Goal: Use online tool/utility: Utilize a website feature to perform a specific function

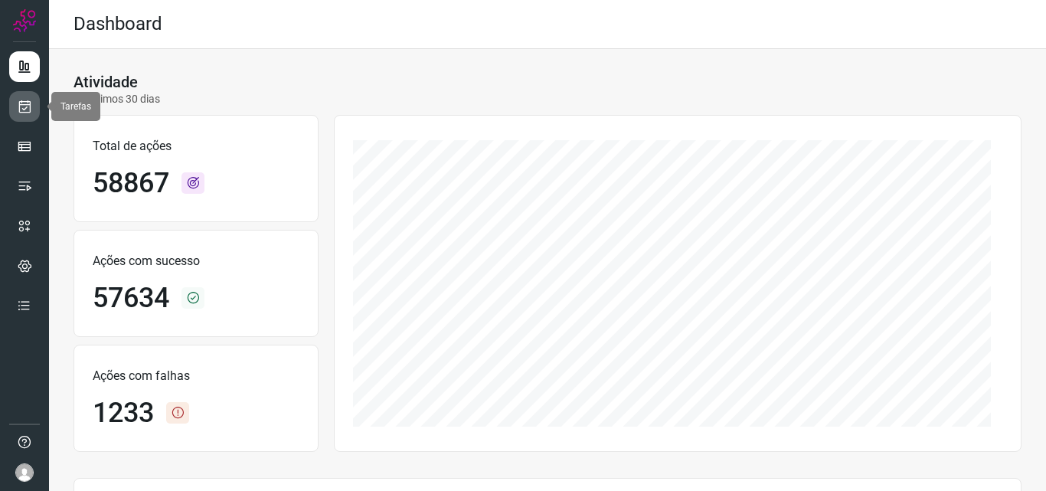
click at [25, 100] on icon at bounding box center [25, 106] width 16 height 15
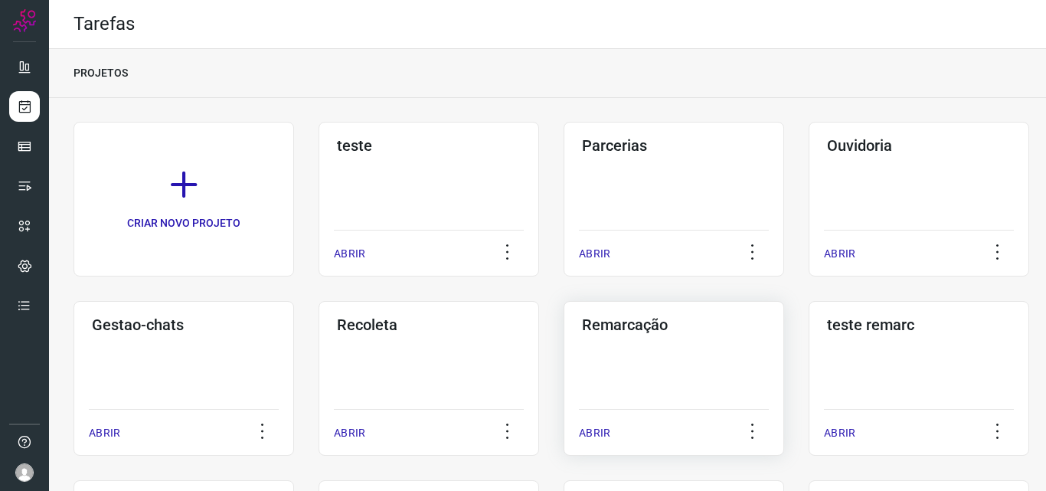
click at [744, 361] on div "Remarcação ABRIR" at bounding box center [673, 378] width 220 height 155
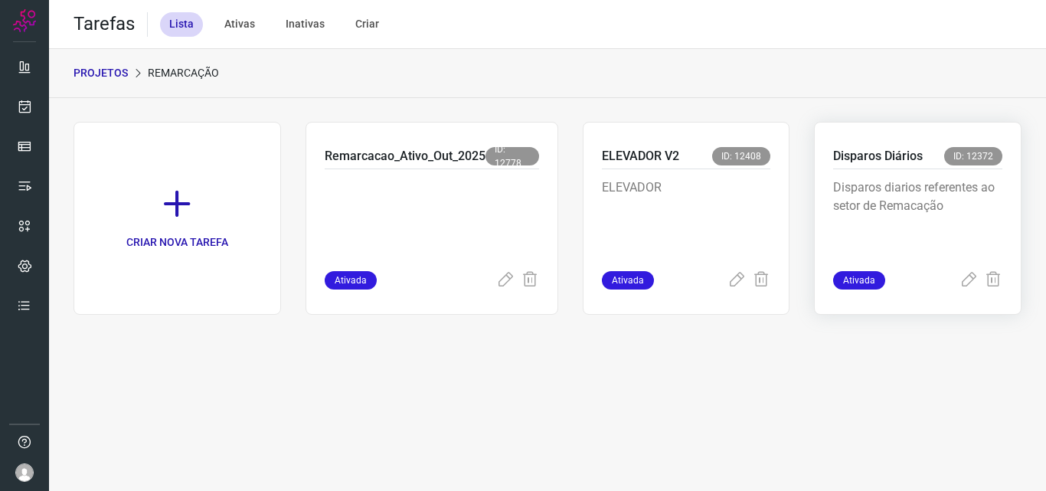
click at [952, 178] on div "Disparos diarios referentes ao setor de Remacação" at bounding box center [917, 220] width 169 height 102
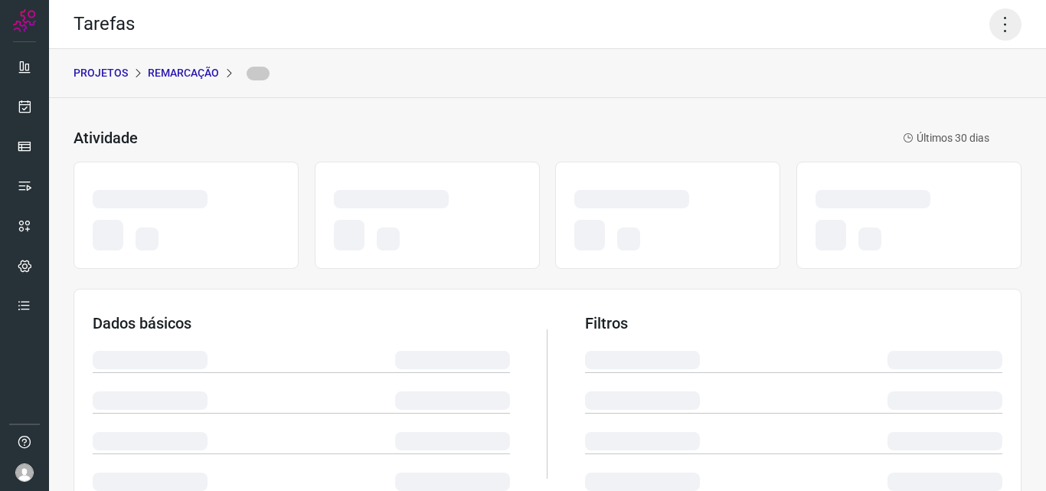
click at [1008, 22] on icon at bounding box center [1005, 24] width 32 height 32
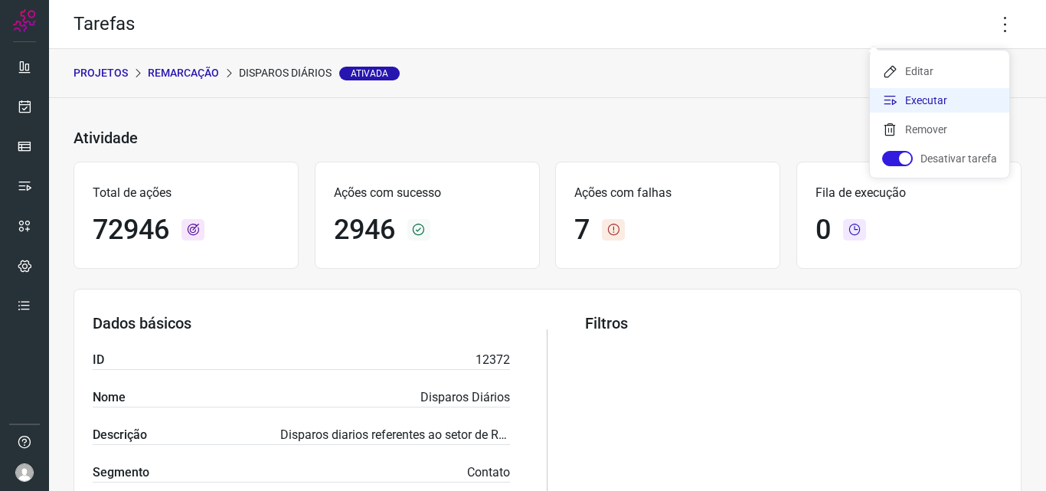
click at [958, 106] on li "Executar" at bounding box center [939, 100] width 139 height 24
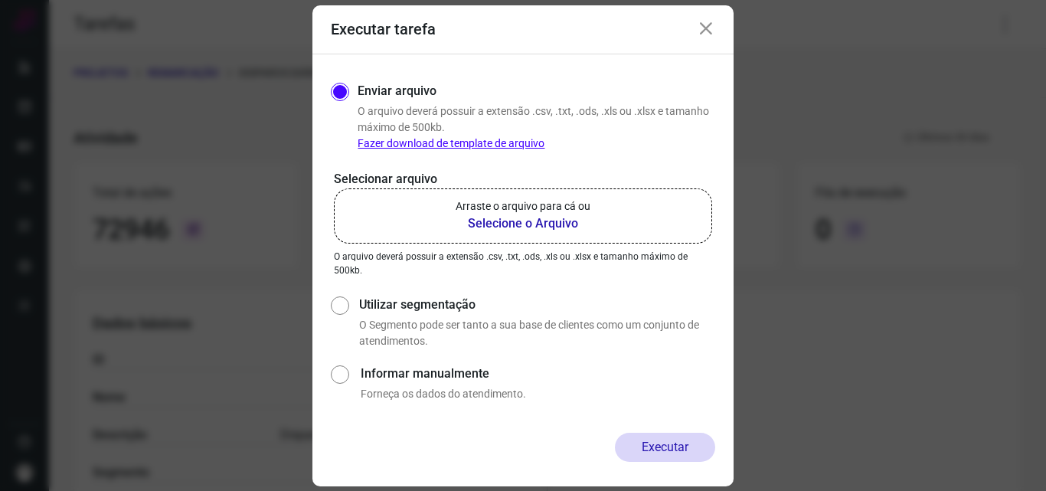
click at [621, 231] on label "Arraste o arquivo para cá ou Selecione o Arquivo" at bounding box center [523, 215] width 378 height 55
click at [0, 0] on input "Arraste o arquivo para cá ou Selecione o Arquivo" at bounding box center [0, 0] width 0 height 0
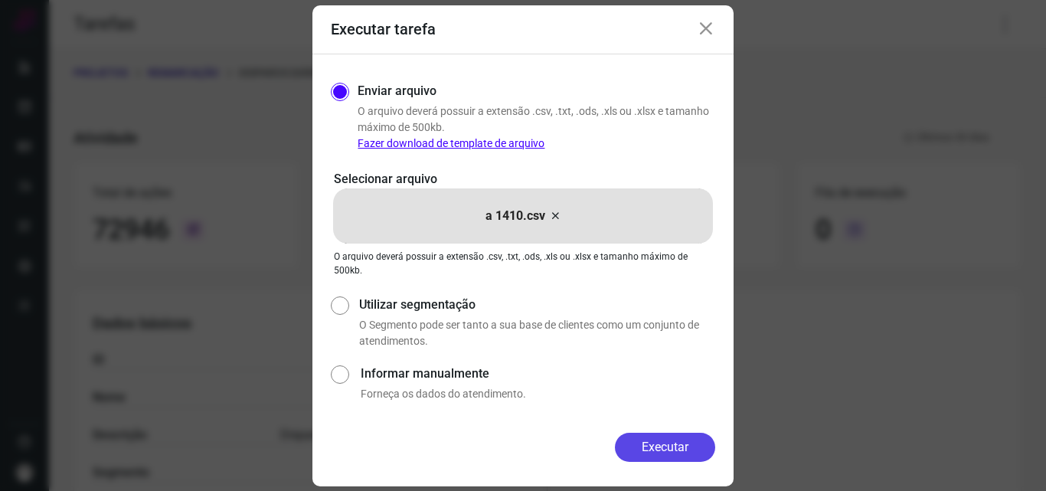
click at [672, 435] on button "Executar" at bounding box center [665, 446] width 100 height 29
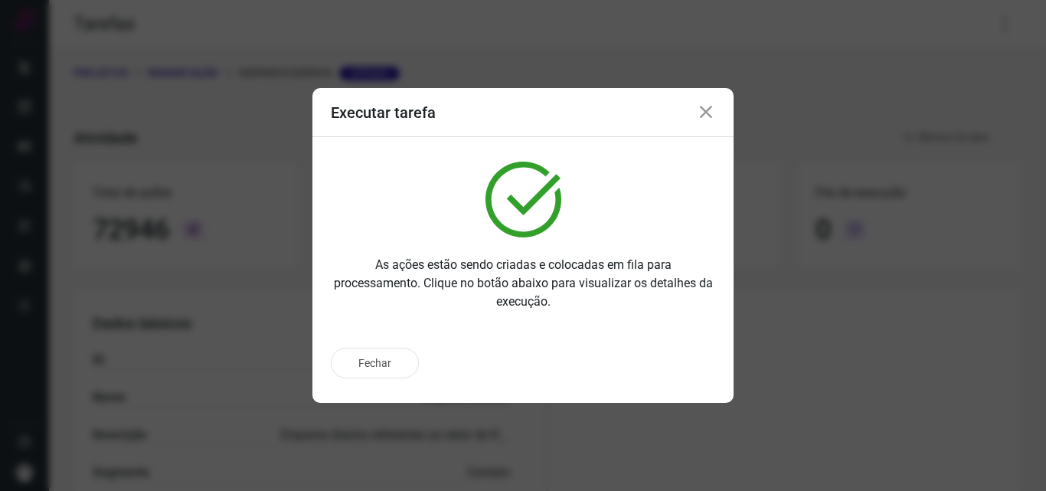
click at [658, 368] on div "Fechar" at bounding box center [523, 363] width 384 height 31
click at [658, 368] on p "Ir para execução" at bounding box center [648, 363] width 80 height 16
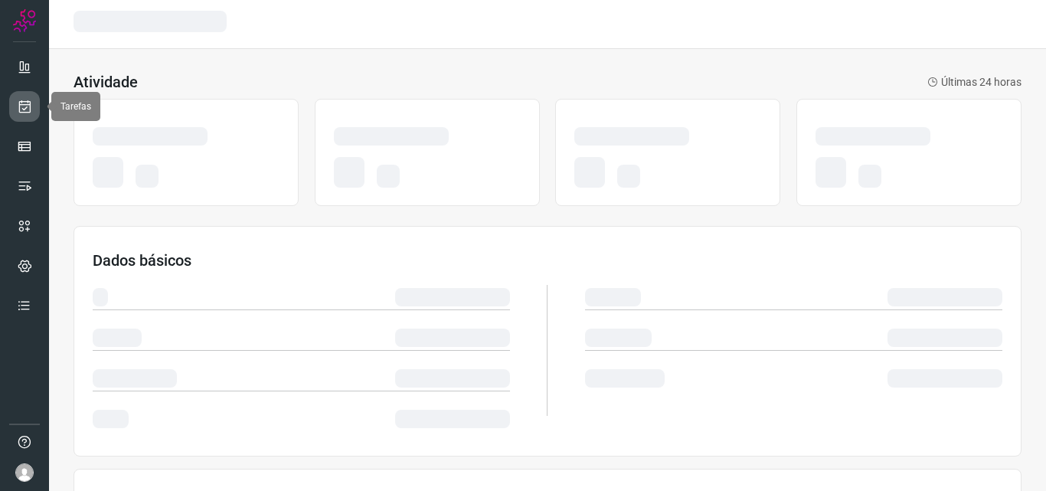
click at [28, 121] on link at bounding box center [24, 106] width 31 height 31
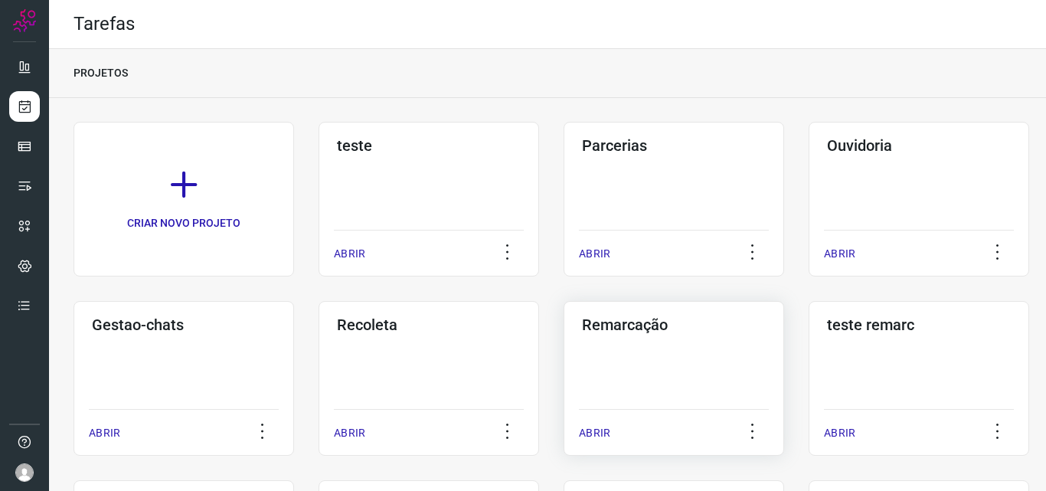
click at [637, 370] on div "Remarcação ABRIR" at bounding box center [673, 378] width 220 height 155
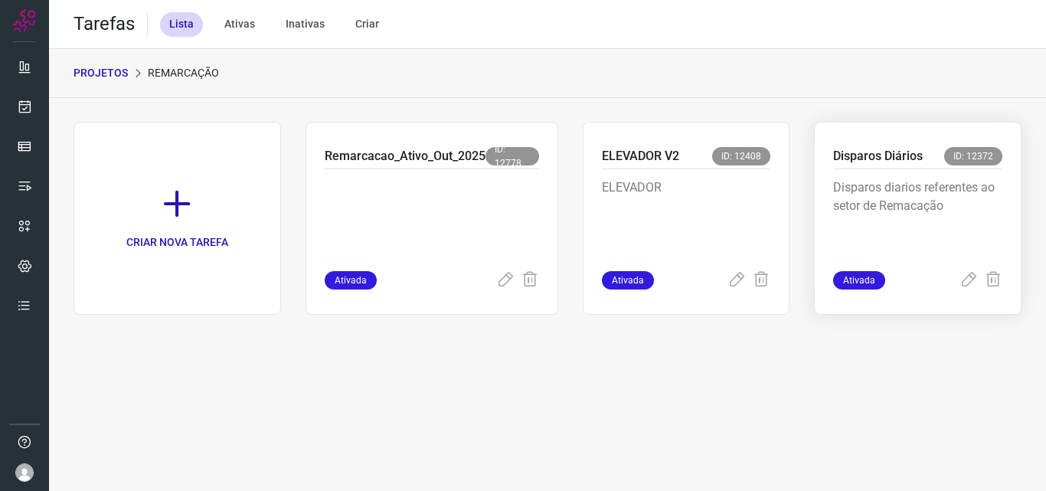
click at [911, 145] on div "Disparos Diários ID: 12372 Disparos diarios referentes ao setor de Remacação At…" at bounding box center [917, 218] width 207 height 193
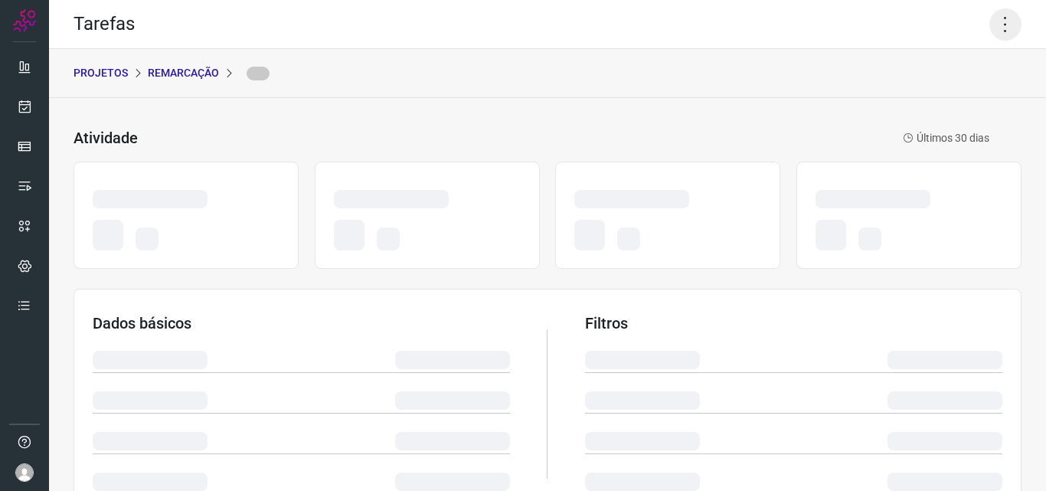
click at [1001, 12] on icon at bounding box center [1005, 24] width 32 height 32
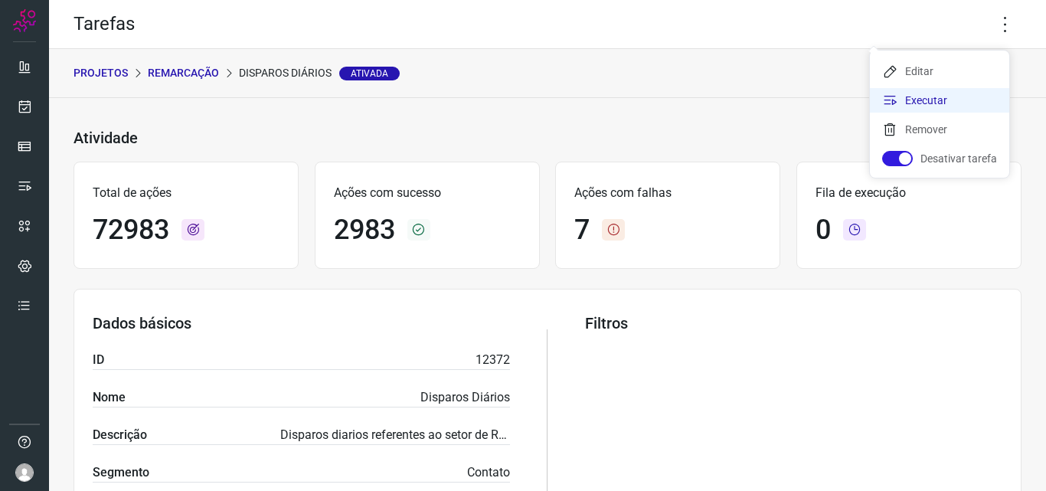
click at [943, 102] on li "Executar" at bounding box center [939, 100] width 139 height 24
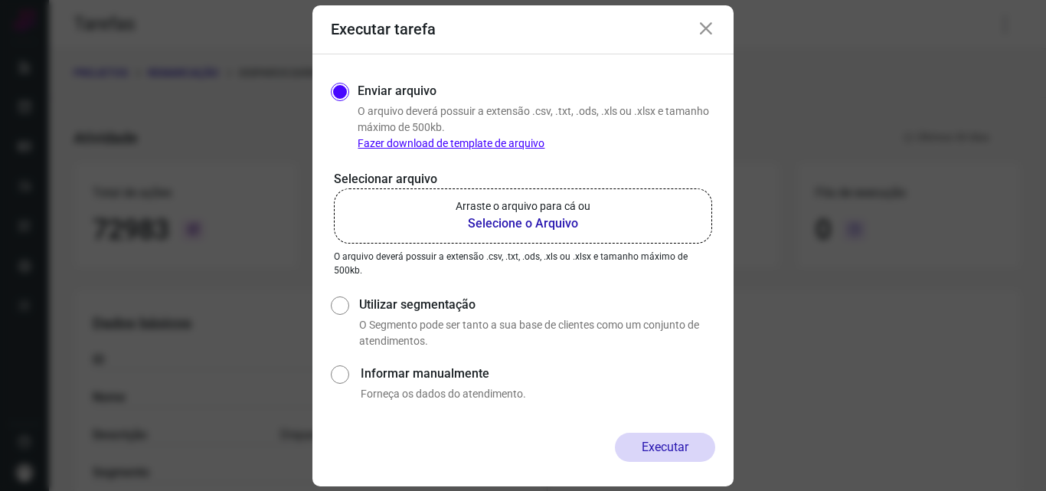
click at [608, 224] on label "Arraste o arquivo para cá ou Selecione o Arquivo" at bounding box center [523, 215] width 378 height 55
click at [0, 0] on input "Arraste o arquivo para cá ou Selecione o Arquivo" at bounding box center [0, 0] width 0 height 0
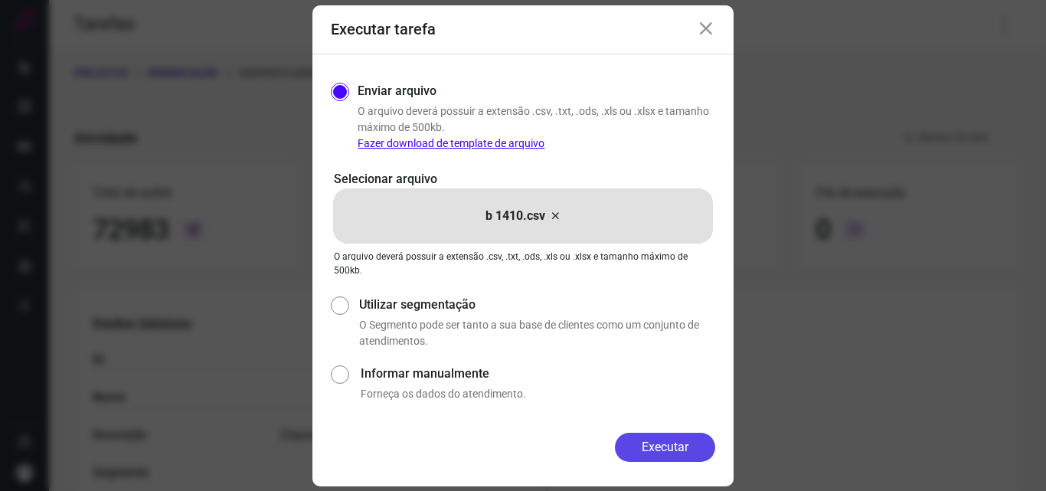
click at [687, 444] on button "Executar" at bounding box center [665, 446] width 100 height 29
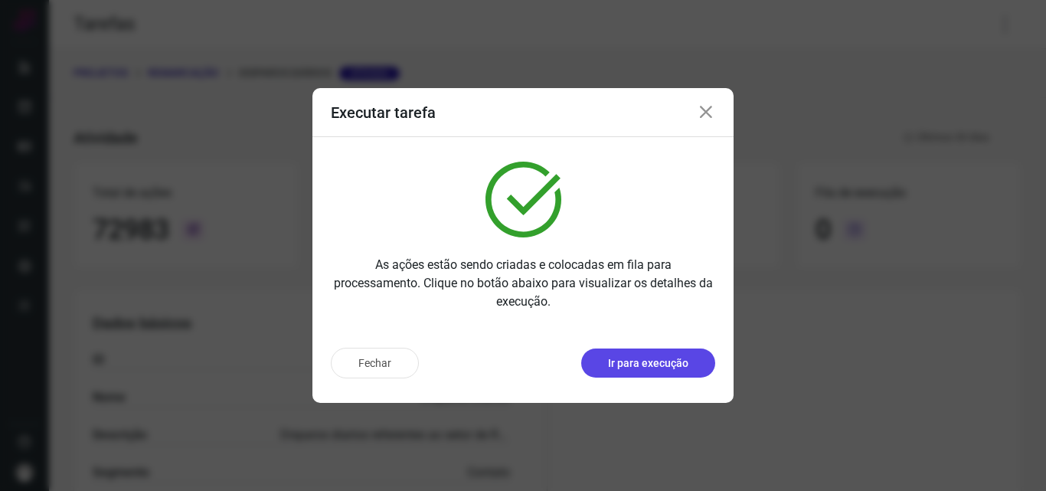
click at [671, 367] on p "Ir para execução" at bounding box center [648, 363] width 80 height 16
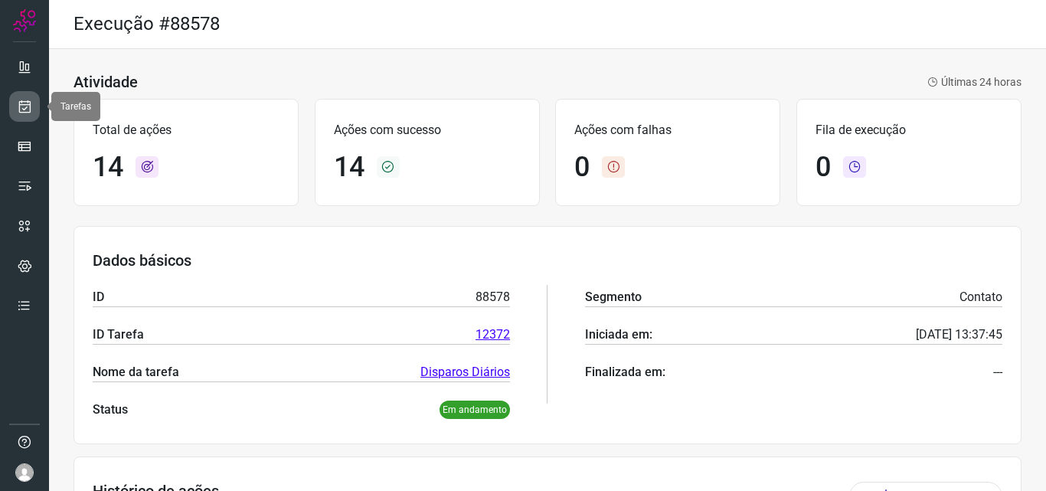
click at [31, 119] on link at bounding box center [24, 106] width 31 height 31
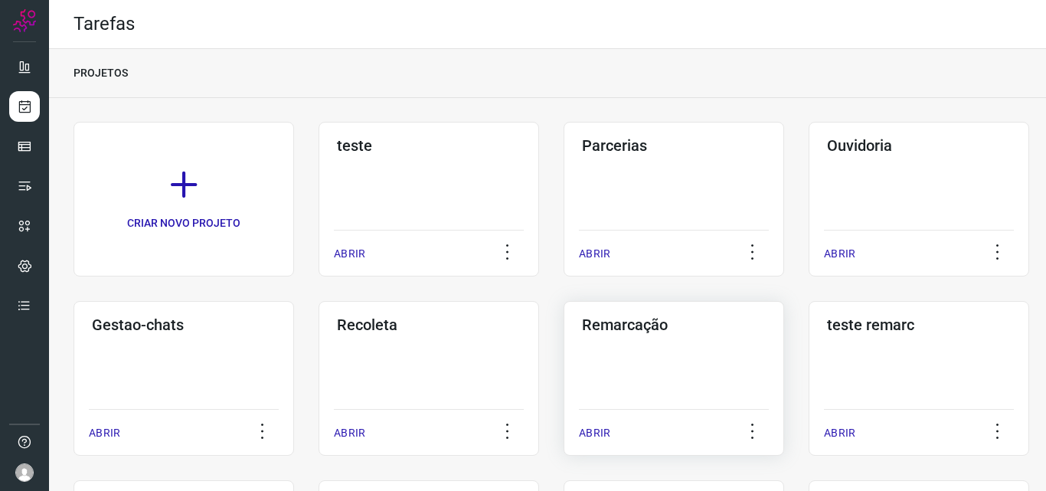
click at [675, 344] on div "Remarcação ABRIR" at bounding box center [673, 378] width 220 height 155
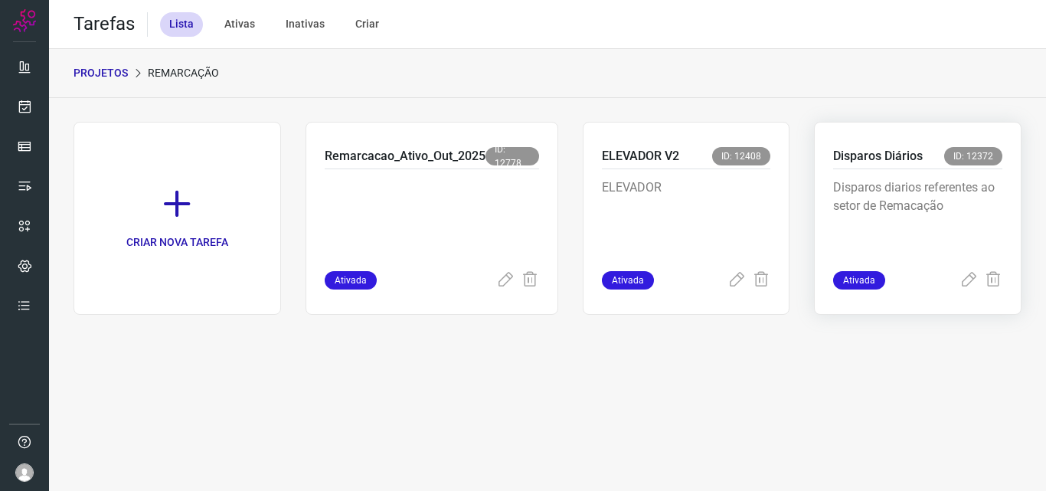
click at [840, 185] on p "Disparos diarios referentes ao setor de Remacação" at bounding box center [917, 216] width 169 height 77
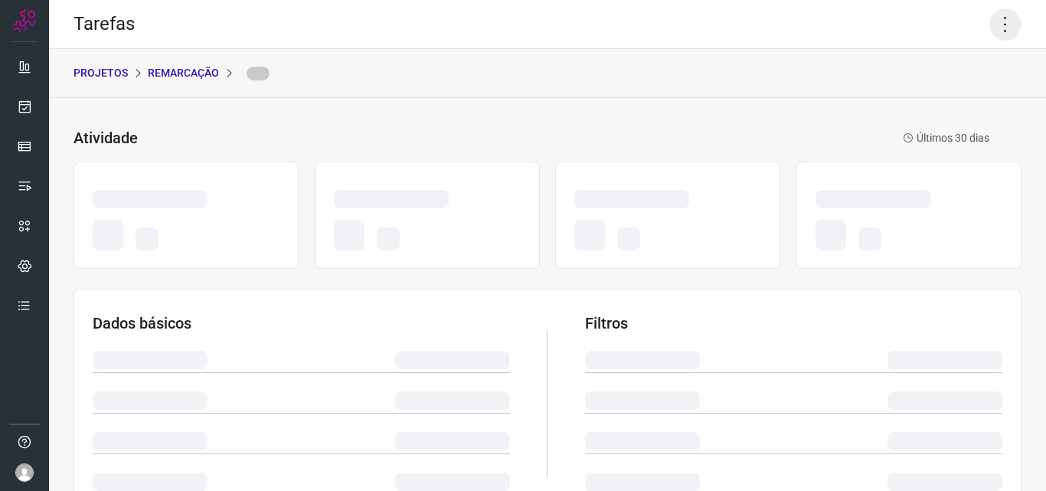
click at [1005, 15] on icon at bounding box center [1005, 24] width 32 height 32
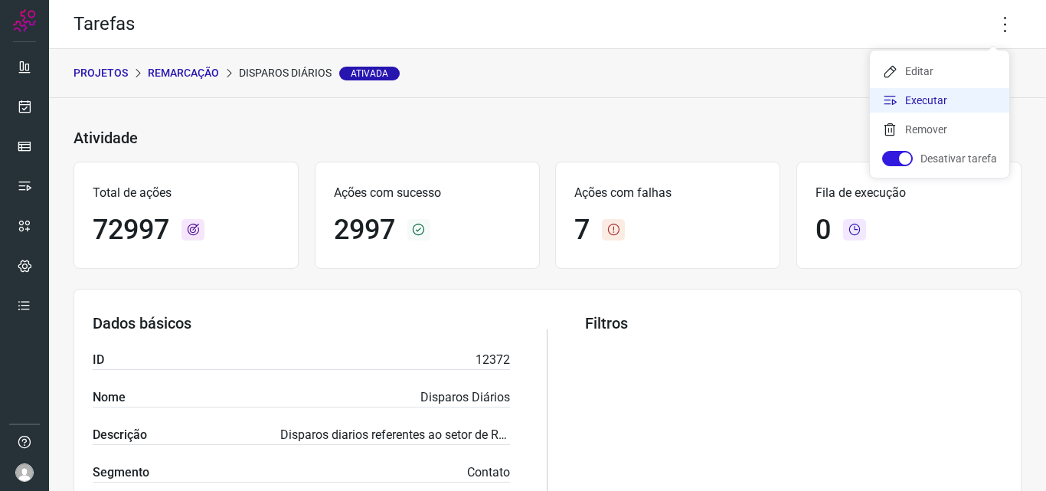
click at [968, 107] on li "Executar" at bounding box center [939, 100] width 139 height 24
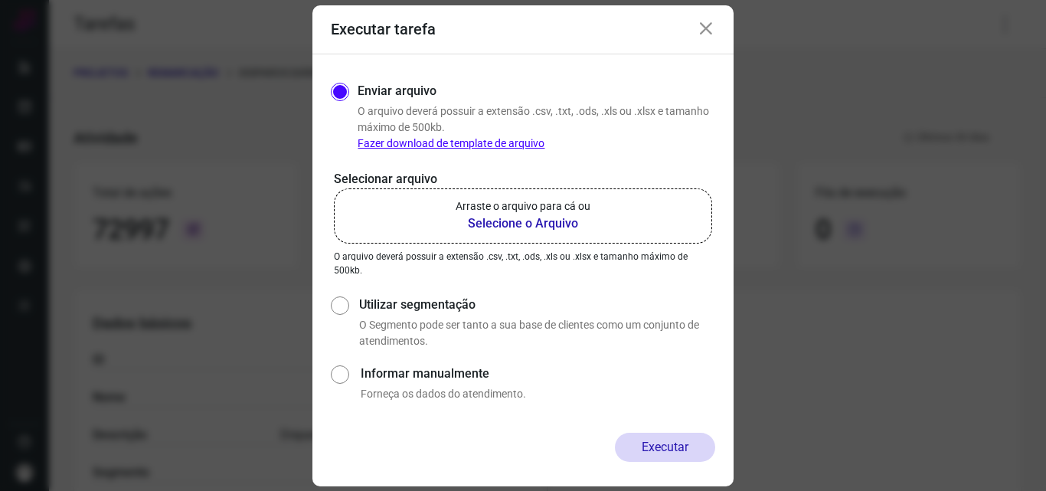
click at [553, 214] on b "Selecione o Arquivo" at bounding box center [522, 223] width 135 height 18
click at [0, 0] on input "Arraste o arquivo para cá ou Selecione o Arquivo" at bounding box center [0, 0] width 0 height 0
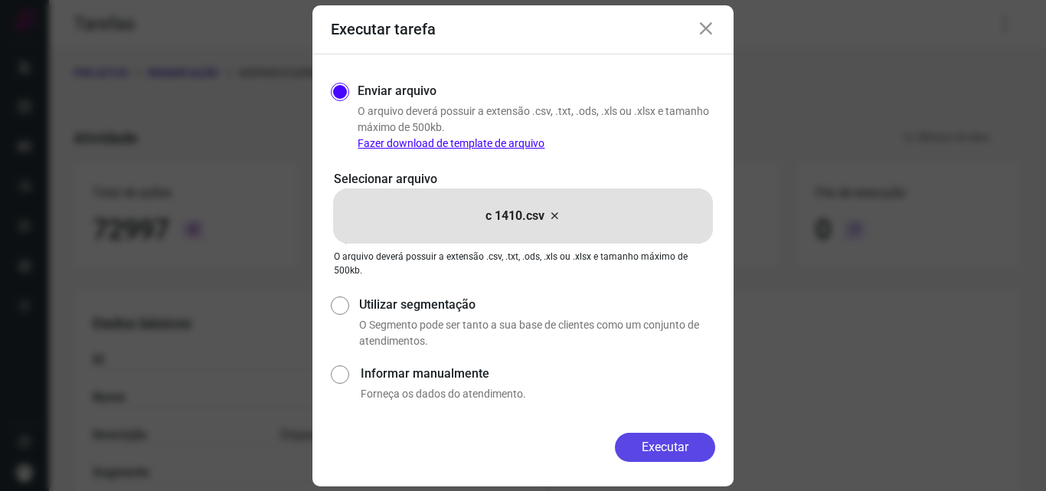
click at [664, 444] on button "Executar" at bounding box center [665, 446] width 100 height 29
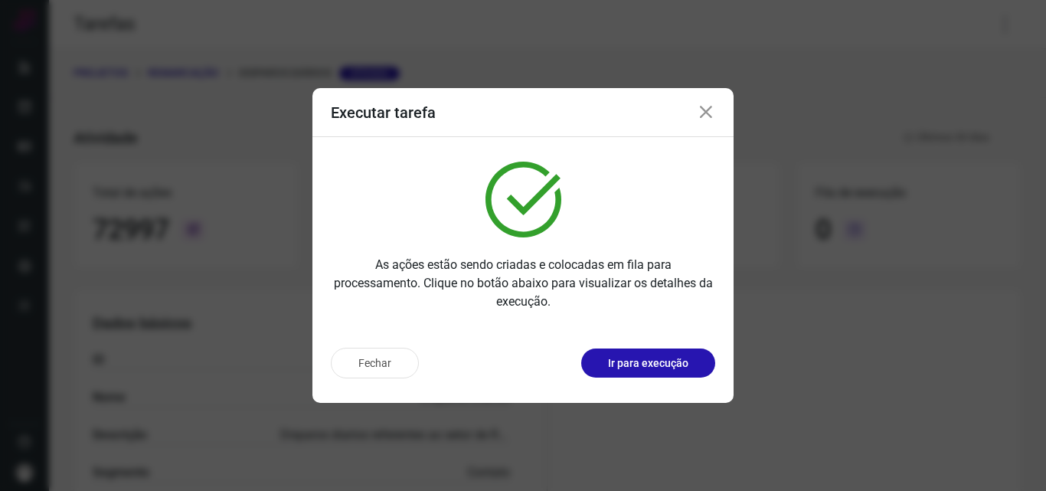
click at [673, 365] on p "Ir para execução" at bounding box center [648, 363] width 80 height 16
